Goal: Task Accomplishment & Management: Use online tool/utility

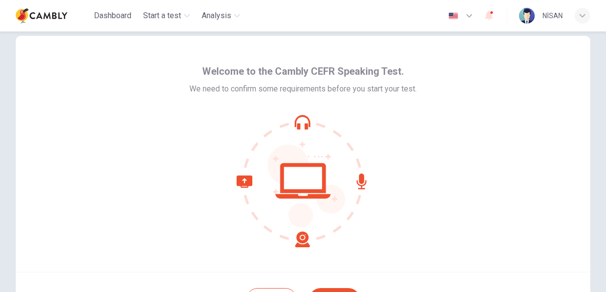
scroll to position [98, 0]
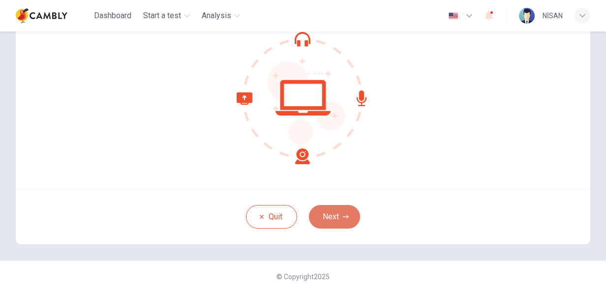
click at [343, 215] on icon "button" at bounding box center [346, 217] width 6 height 6
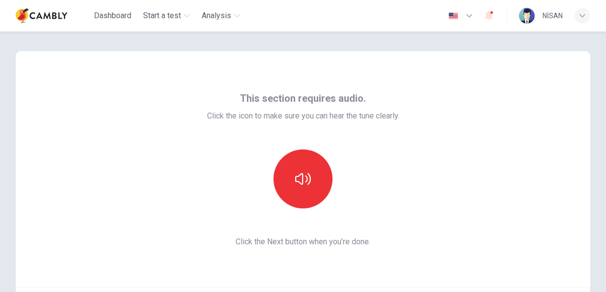
scroll to position [3, 0]
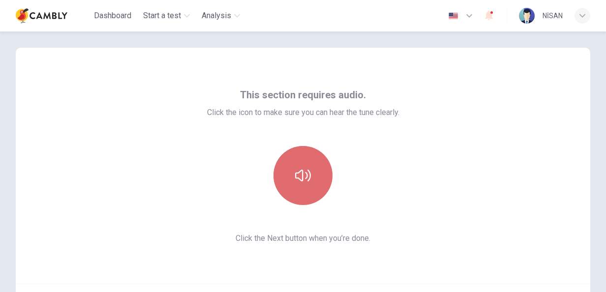
click at [287, 183] on button "button" at bounding box center [302, 175] width 59 height 59
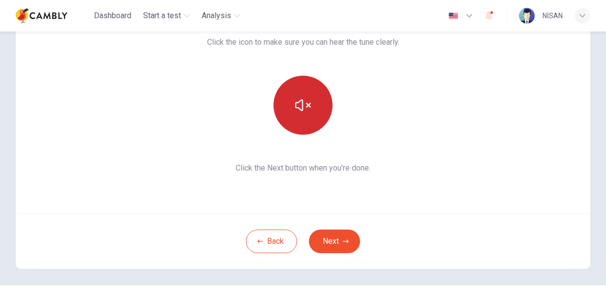
scroll to position [84, 0]
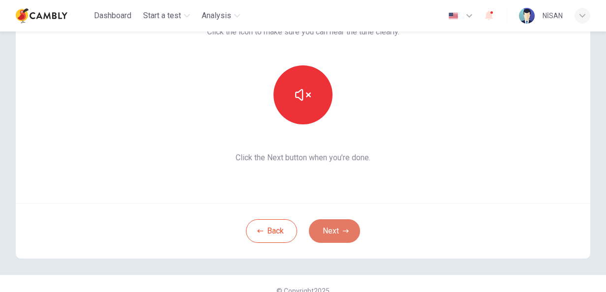
click at [333, 237] on button "Next" at bounding box center [334, 231] width 51 height 24
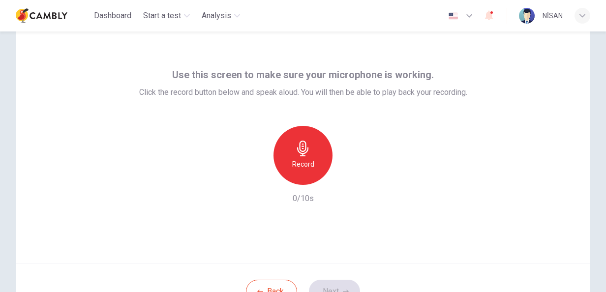
scroll to position [72, 0]
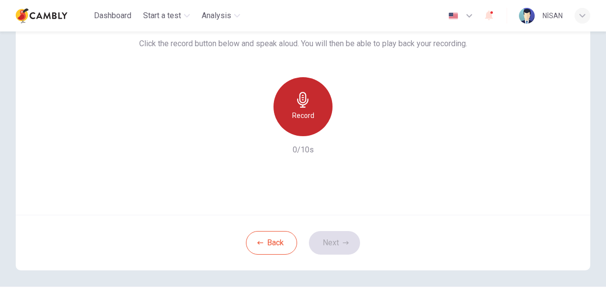
click at [298, 127] on div "Record" at bounding box center [302, 106] width 59 height 59
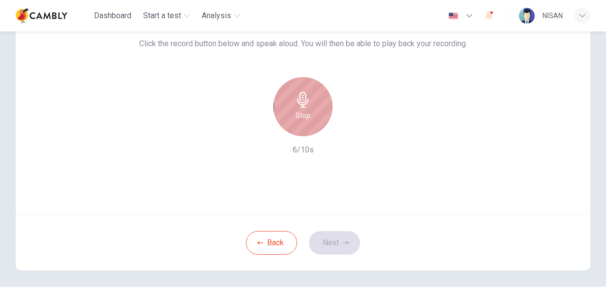
click at [301, 130] on div "Stop" at bounding box center [302, 106] width 59 height 59
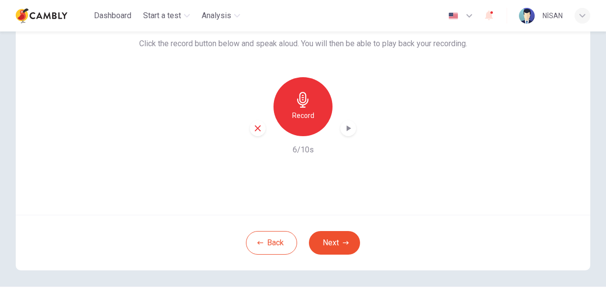
click at [345, 131] on icon "button" at bounding box center [348, 128] width 10 height 10
click at [322, 247] on button "Next" at bounding box center [334, 243] width 51 height 24
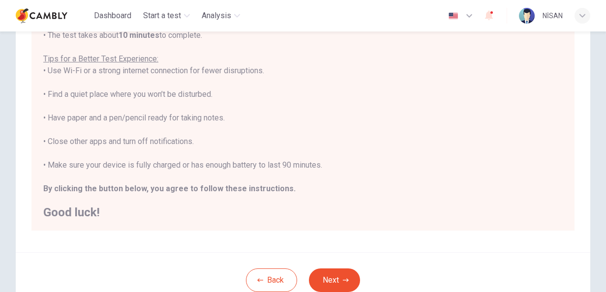
scroll to position [172, 0]
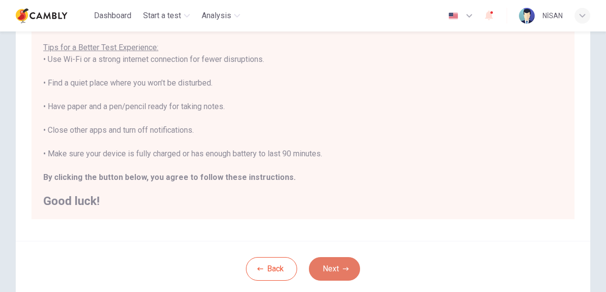
click at [332, 269] on button "Next" at bounding box center [334, 269] width 51 height 24
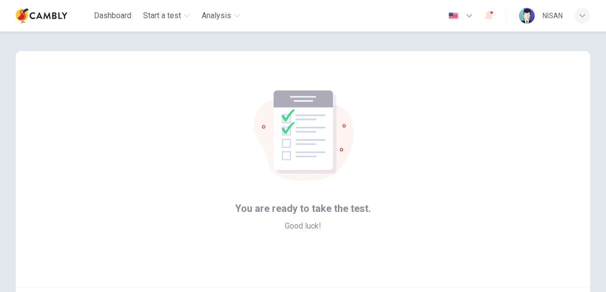
scroll to position [98, 0]
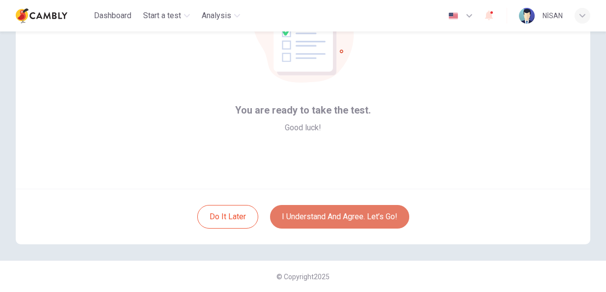
click at [319, 222] on button "I understand and agree. Let’s go!" at bounding box center [339, 217] width 139 height 24
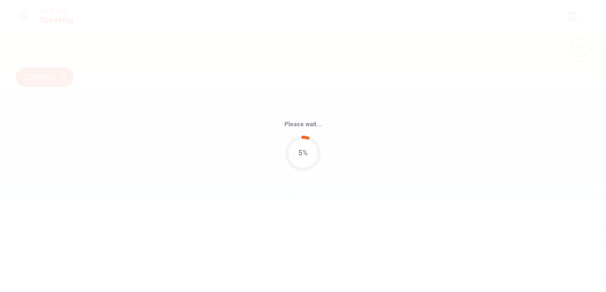
click at [307, 158] on div "5%" at bounding box center [302, 153] width 9 height 11
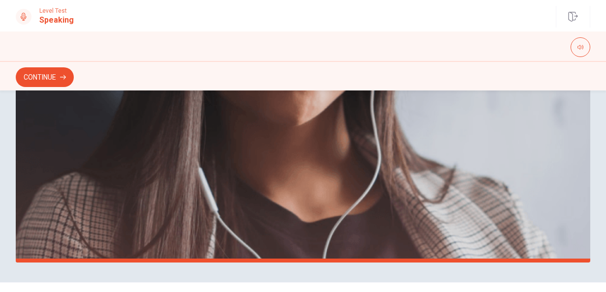
scroll to position [298, 0]
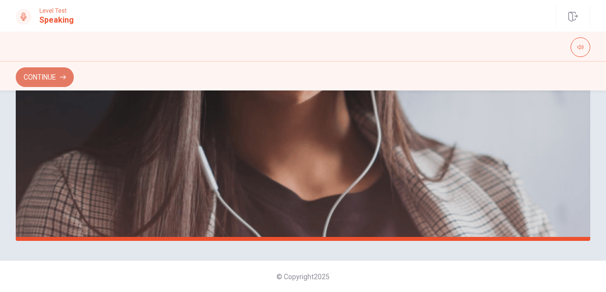
click at [51, 76] on button "Continue" at bounding box center [45, 77] width 58 height 20
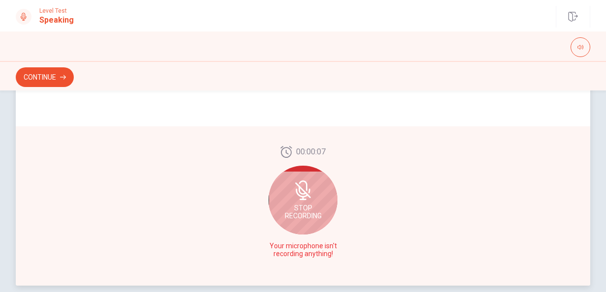
scroll to position [253, 0]
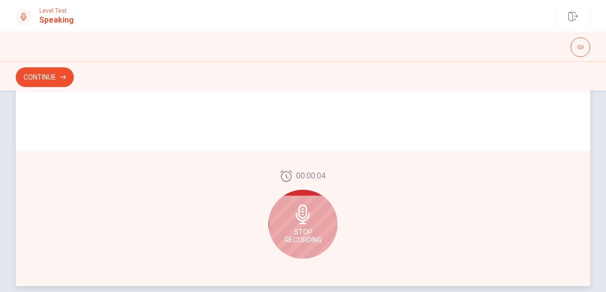
click at [296, 203] on div "Stop Recording" at bounding box center [302, 224] width 69 height 69
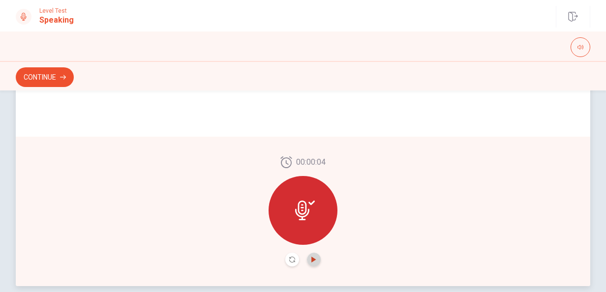
click at [311, 261] on icon "Play Audio" at bounding box center [313, 260] width 4 height 6
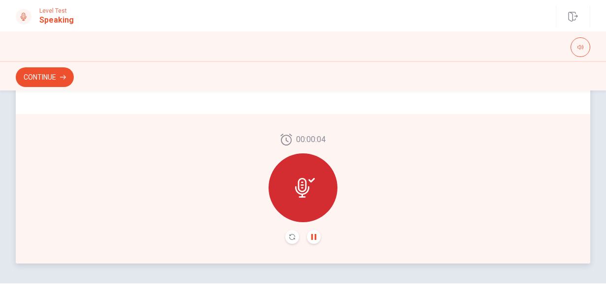
scroll to position [280, 0]
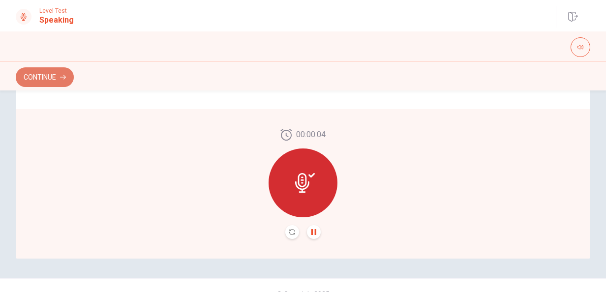
click at [70, 79] on button "Continue" at bounding box center [45, 77] width 58 height 20
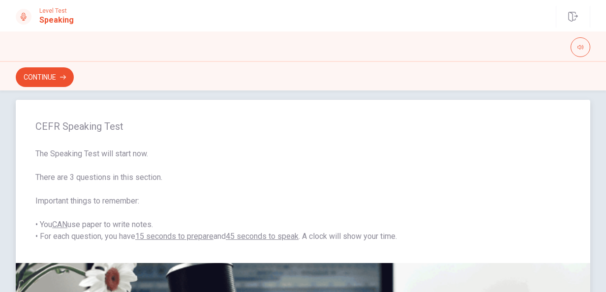
scroll to position [13, 0]
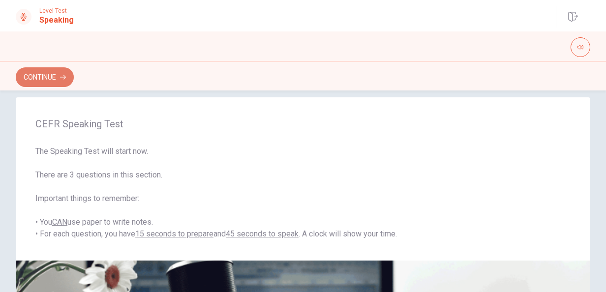
click at [73, 75] on button "Continue" at bounding box center [45, 77] width 58 height 20
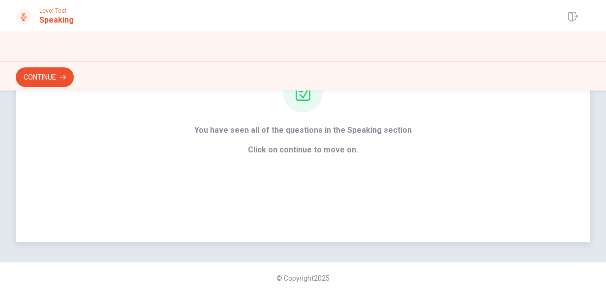
scroll to position [124, 0]
click at [298, 157] on div "You have seen all of the questions in the Speaking section Click on continue to…" at bounding box center [303, 114] width 574 height 256
click at [30, 79] on button "Continue" at bounding box center [45, 77] width 58 height 20
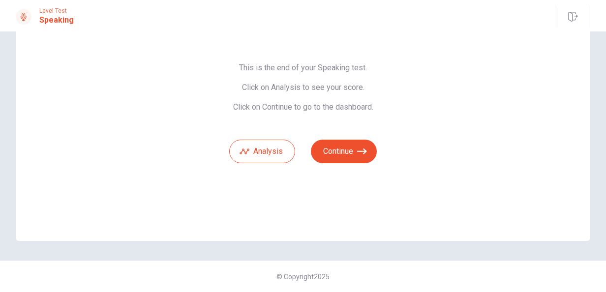
scroll to position [66, 0]
click at [273, 153] on button "Analysis" at bounding box center [262, 152] width 66 height 24
